Goal: Navigation & Orientation: Find specific page/section

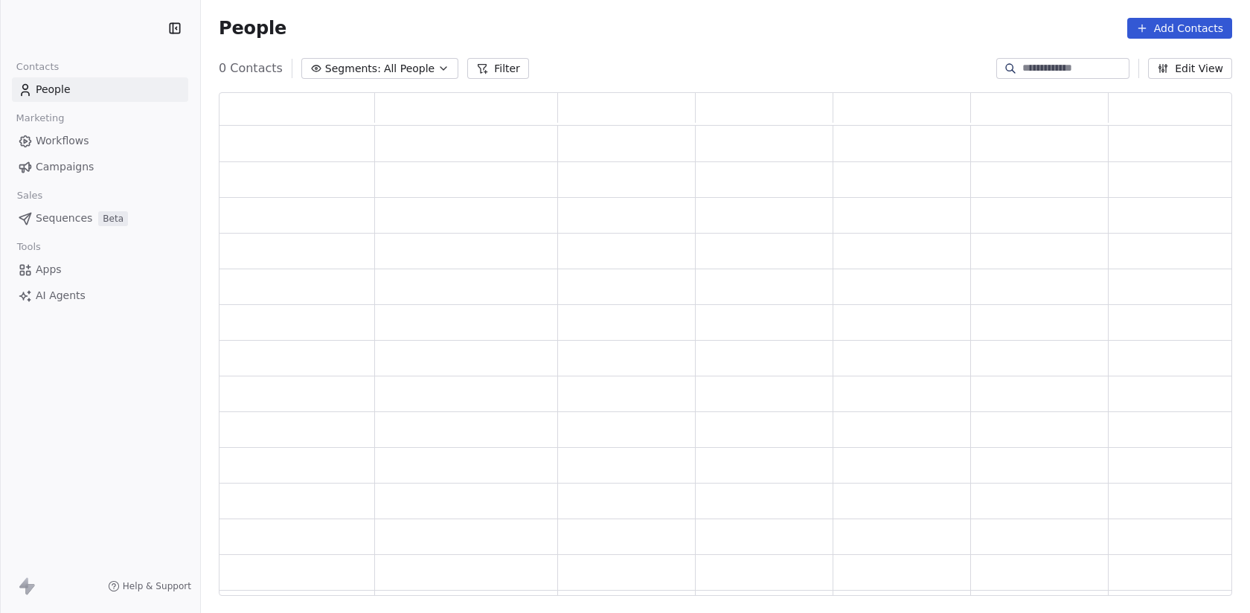
scroll to position [504, 1014]
